Goal: Task Accomplishment & Management: Use online tool/utility

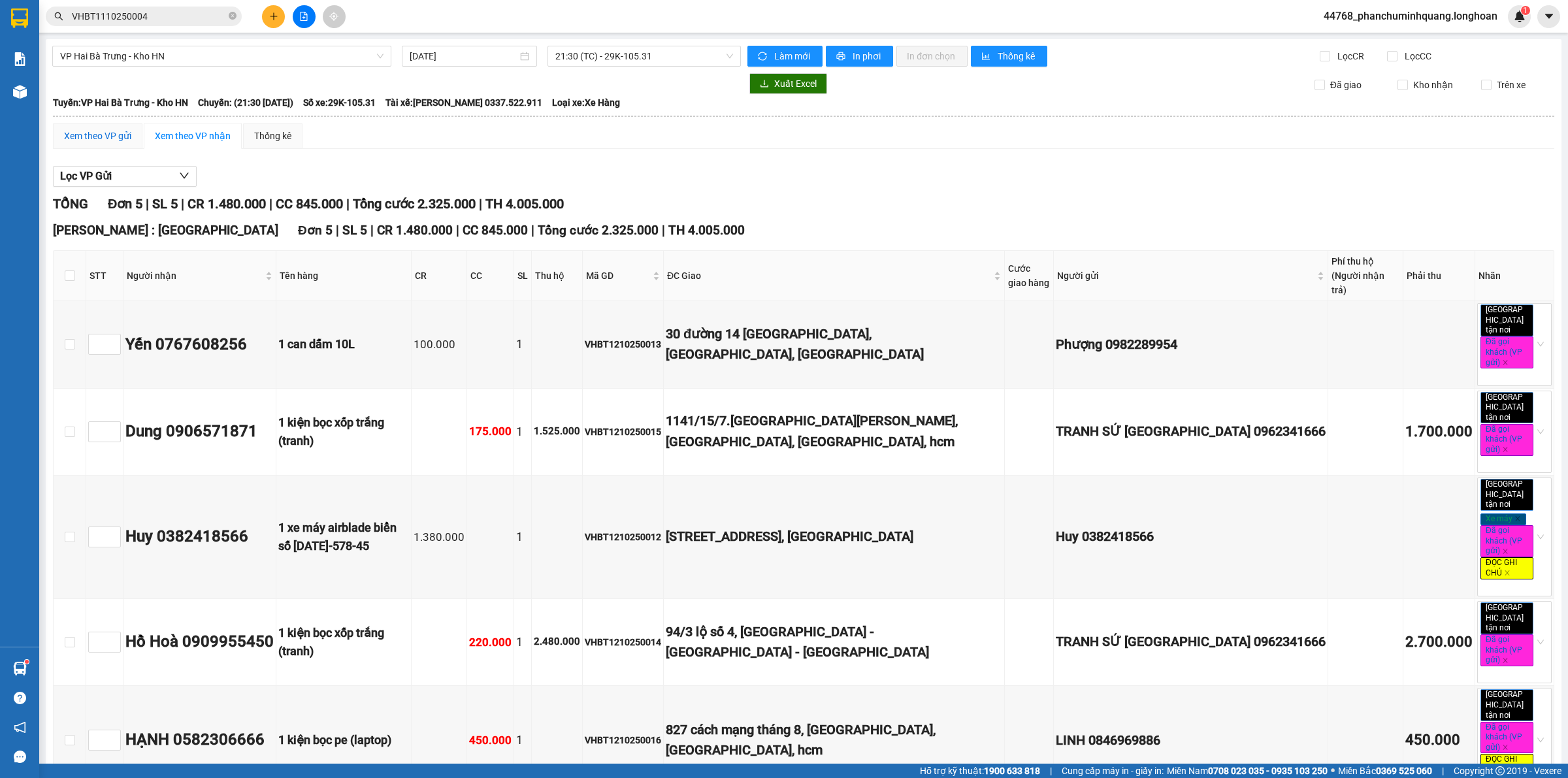
click at [117, 134] on div "Xem theo VP gửi" at bounding box center [98, 136] width 67 height 15
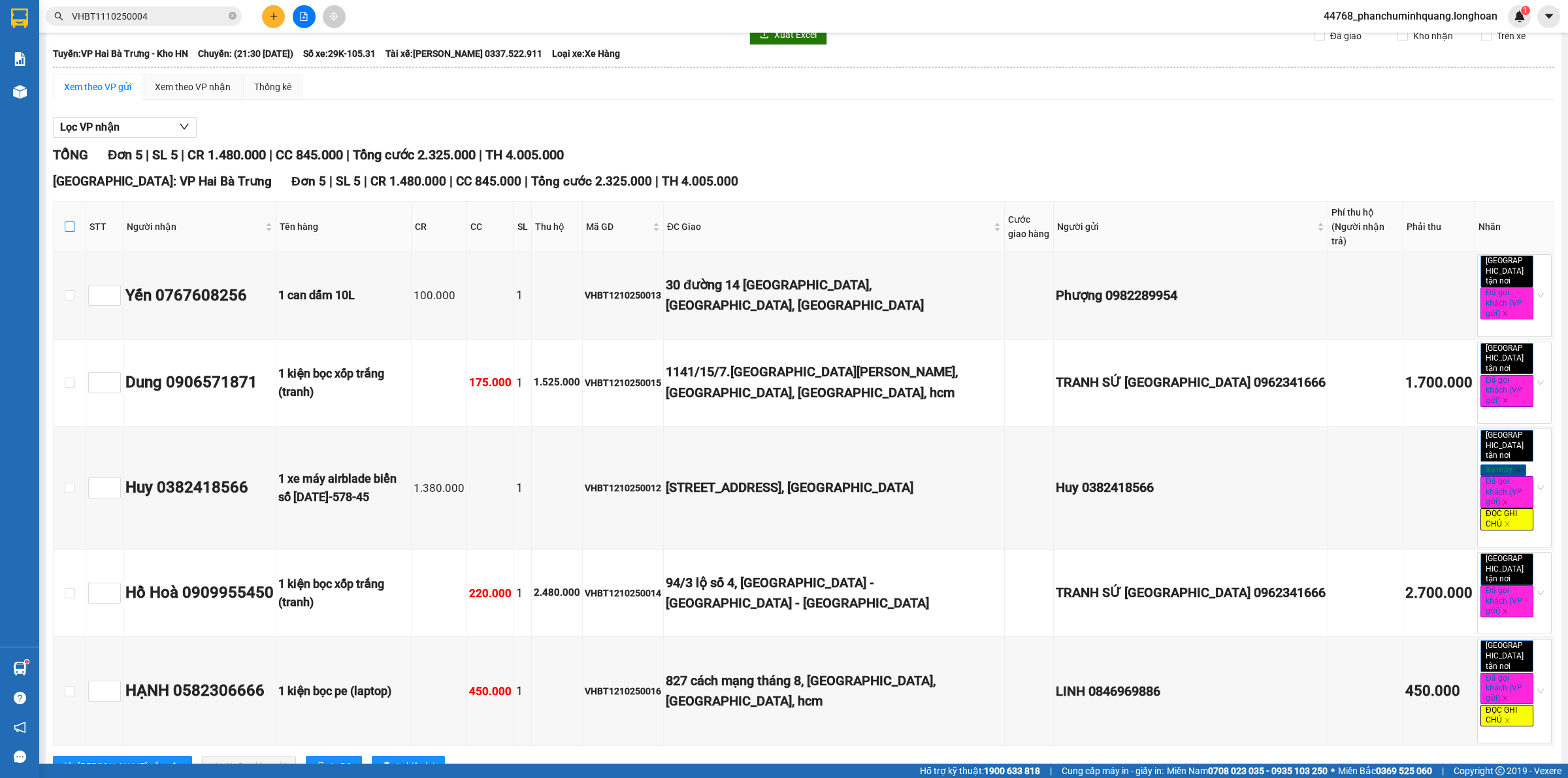
click at [70, 225] on input "checkbox" at bounding box center [70, 226] width 10 height 10
checkbox input "true"
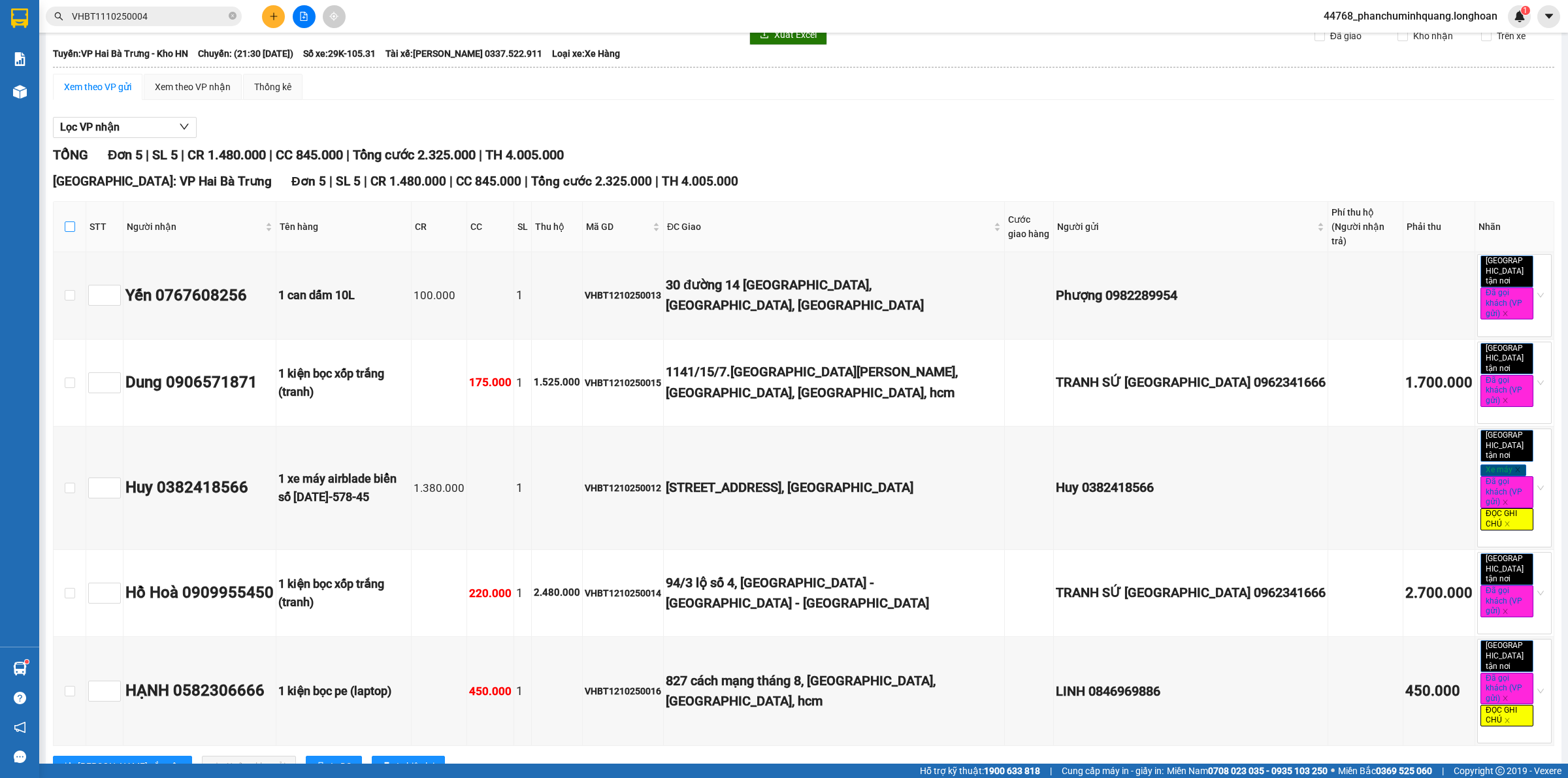
checkbox input "true"
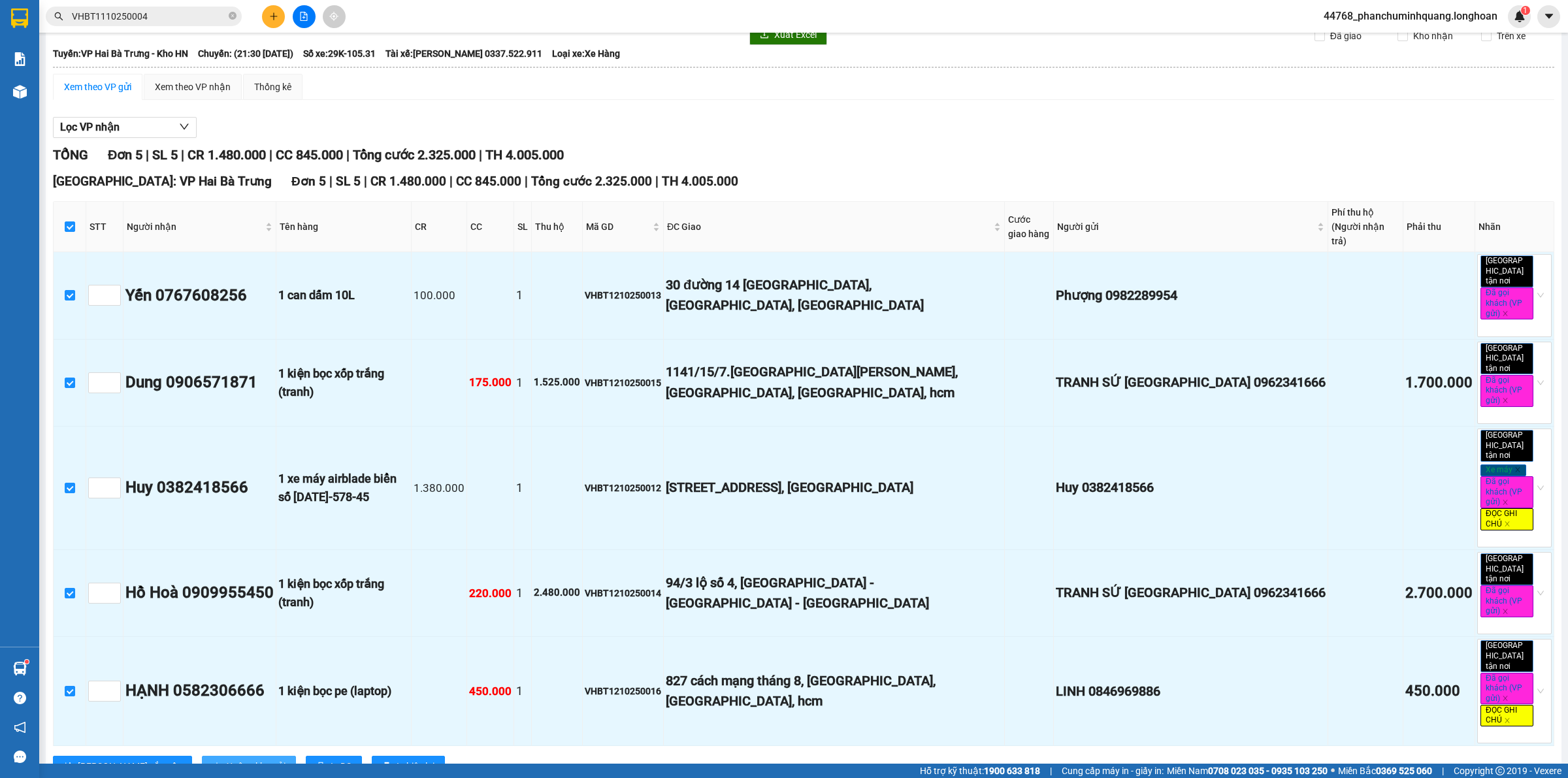
click at [227, 759] on span "Xuống kho gửi" at bounding box center [256, 766] width 59 height 15
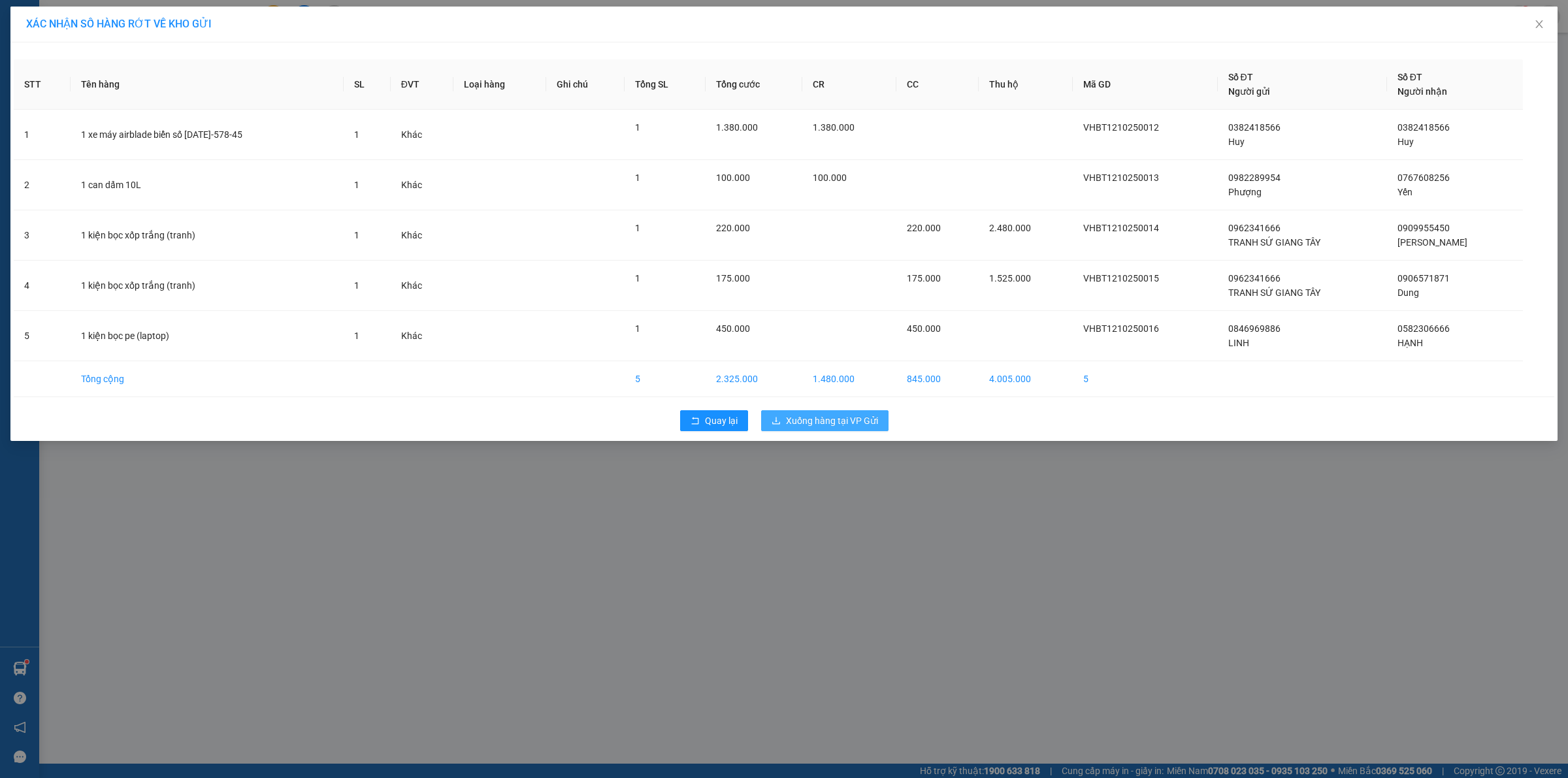
click at [851, 417] on span "Xuống hàng tại VP Gửi" at bounding box center [831, 421] width 92 height 15
